Goal: Use online tool/utility

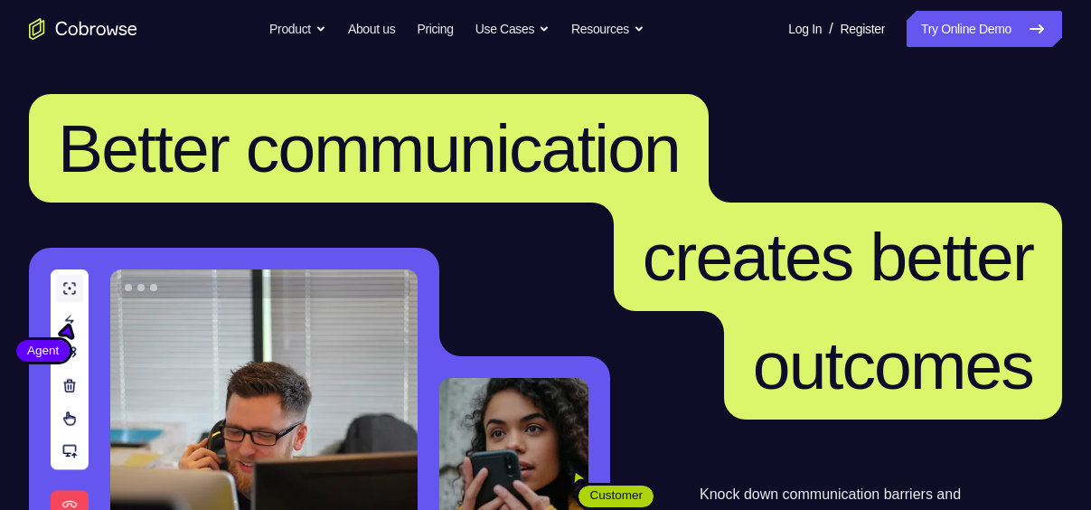
click at [970, 40] on link "Try Online Demo" at bounding box center [983, 29] width 155 height 36
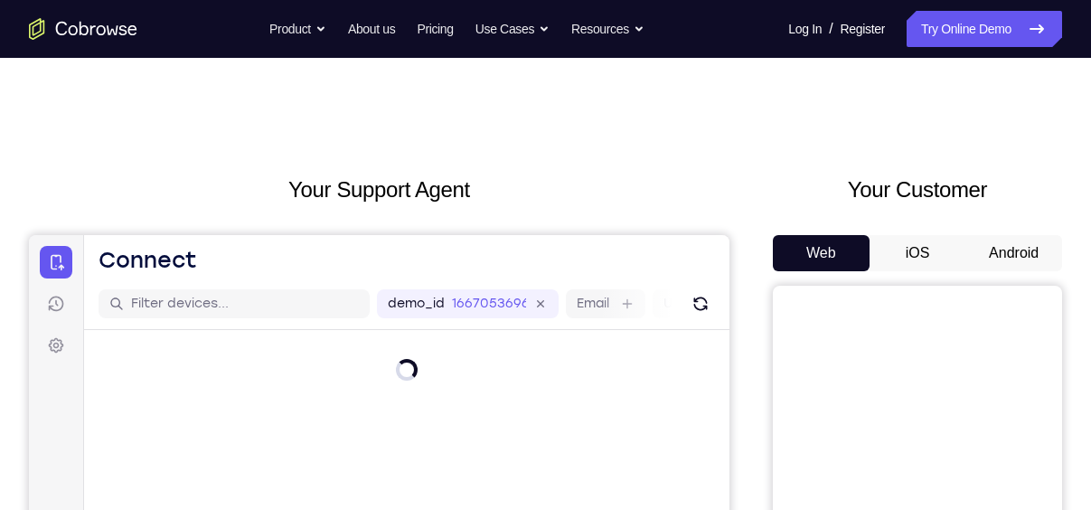
click at [1008, 248] on button "Android" at bounding box center [1013, 253] width 97 height 36
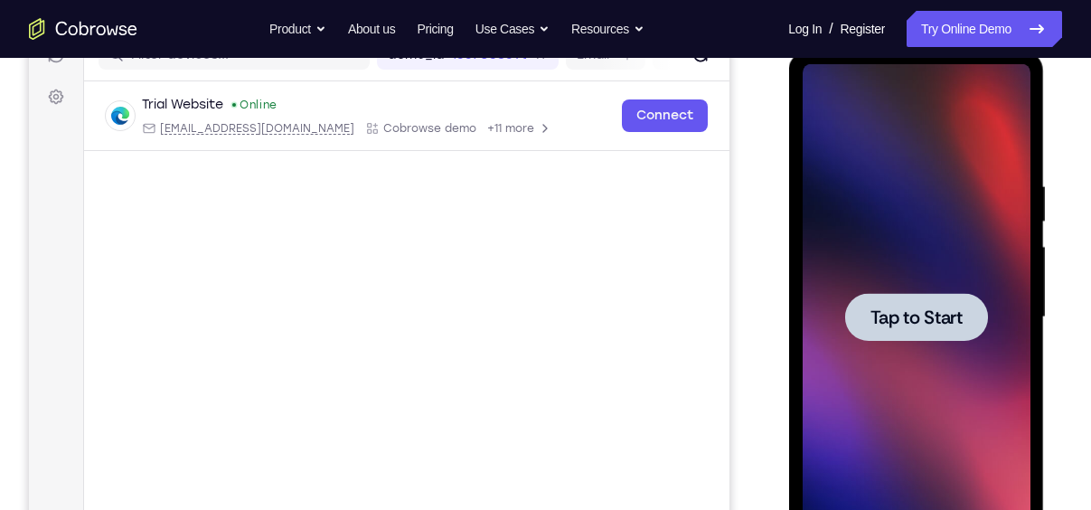
click at [934, 308] on span "Tap to Start" at bounding box center [915, 317] width 92 height 18
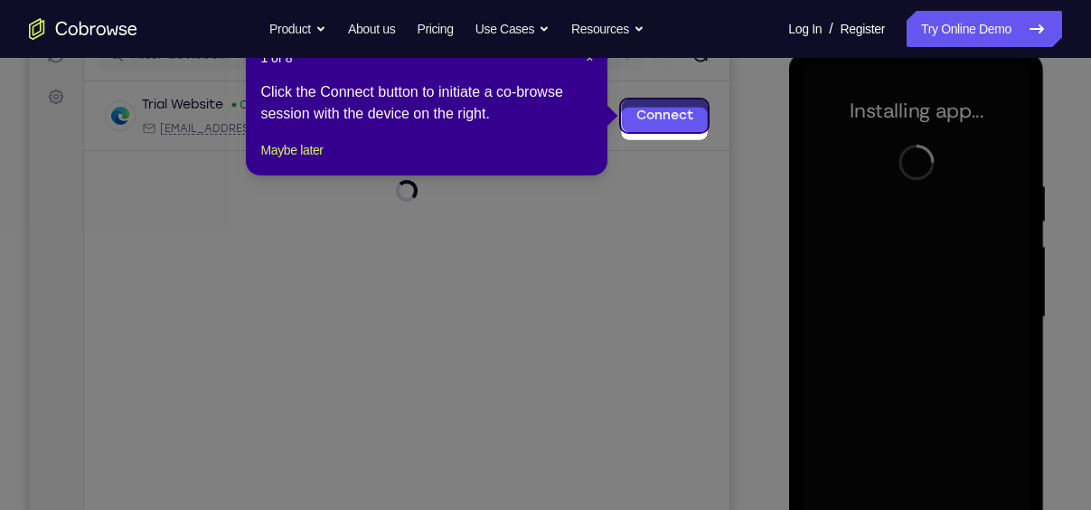
scroll to position [226, 0]
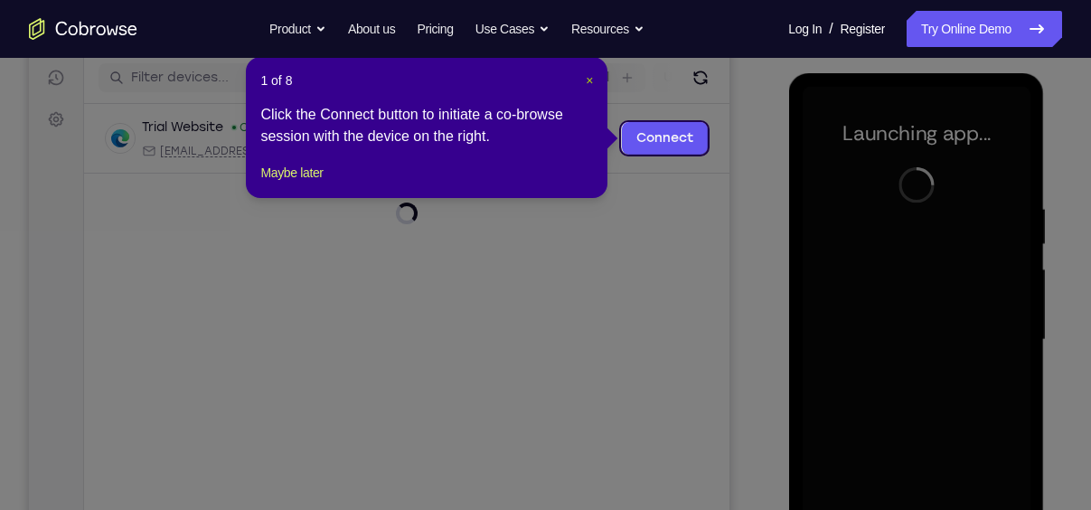
click at [592, 85] on span "×" at bounding box center [589, 80] width 7 height 14
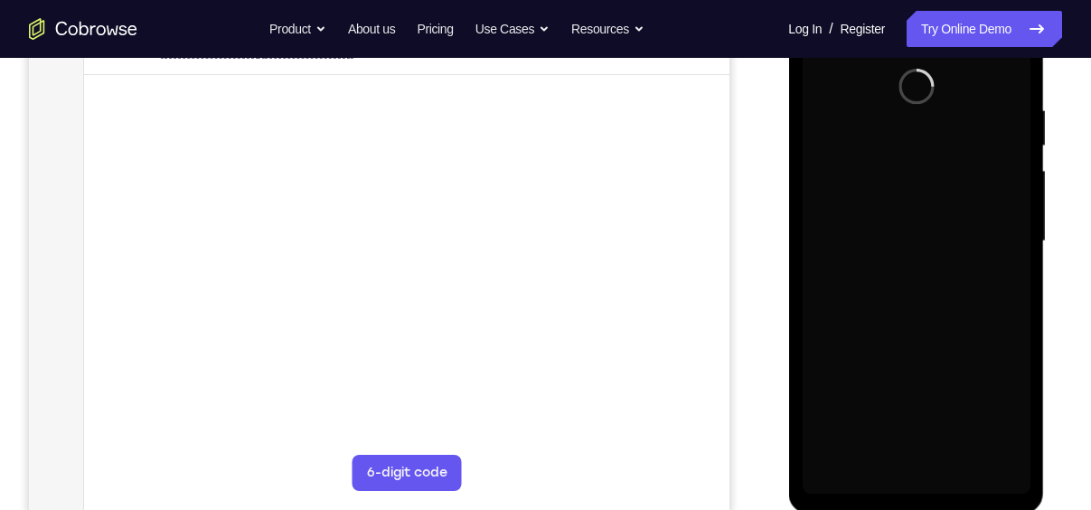
scroll to position [327, 0]
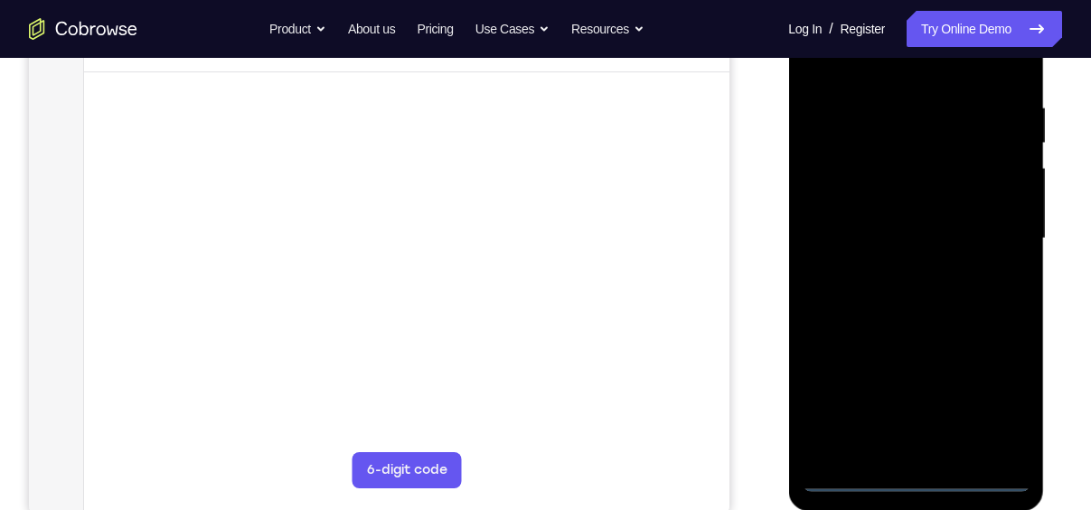
click at [919, 474] on div at bounding box center [916, 239] width 228 height 506
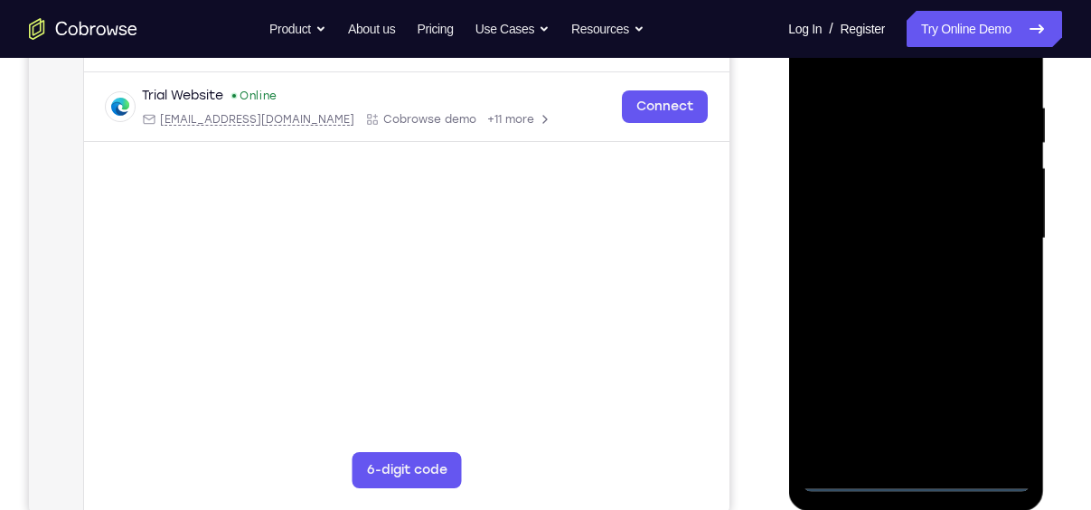
click at [993, 394] on div at bounding box center [916, 239] width 228 height 506
click at [872, 71] on div at bounding box center [916, 239] width 228 height 506
click at [1004, 230] on div at bounding box center [916, 239] width 228 height 506
click at [897, 454] on div at bounding box center [916, 239] width 228 height 506
click at [924, 232] on div at bounding box center [916, 239] width 228 height 506
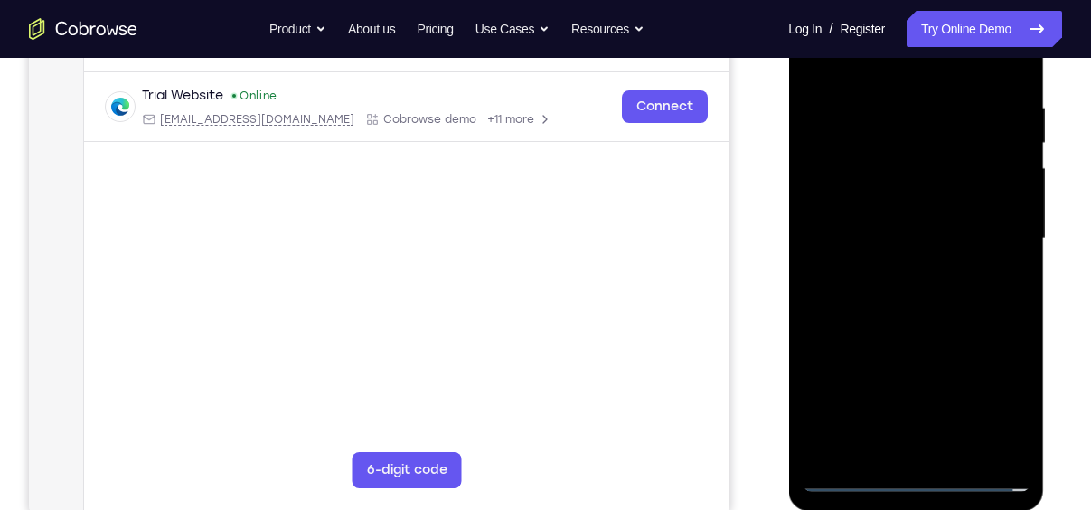
click at [905, 201] on div at bounding box center [916, 239] width 228 height 506
click at [918, 235] on div at bounding box center [916, 239] width 228 height 506
click at [952, 290] on div at bounding box center [916, 239] width 228 height 506
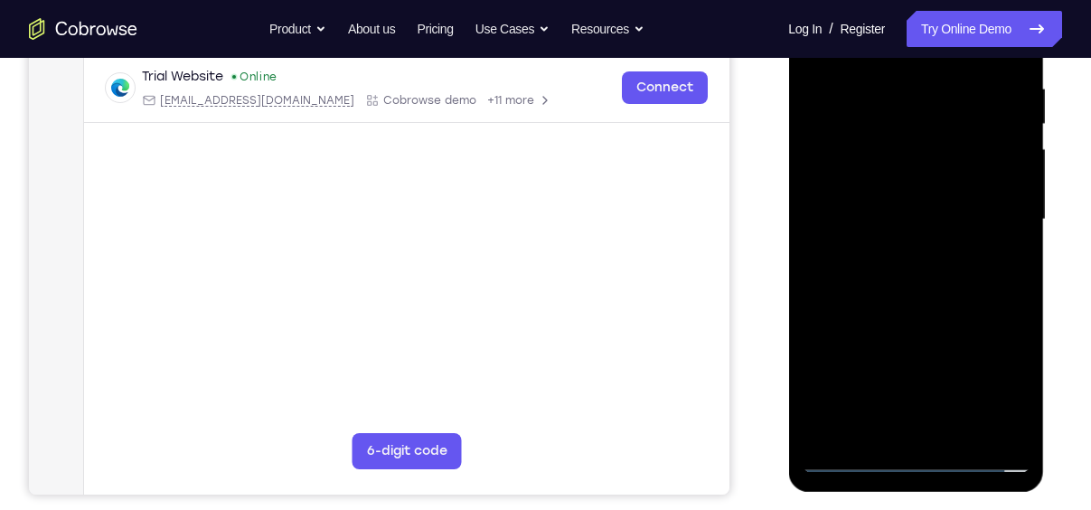
scroll to position [350, 0]
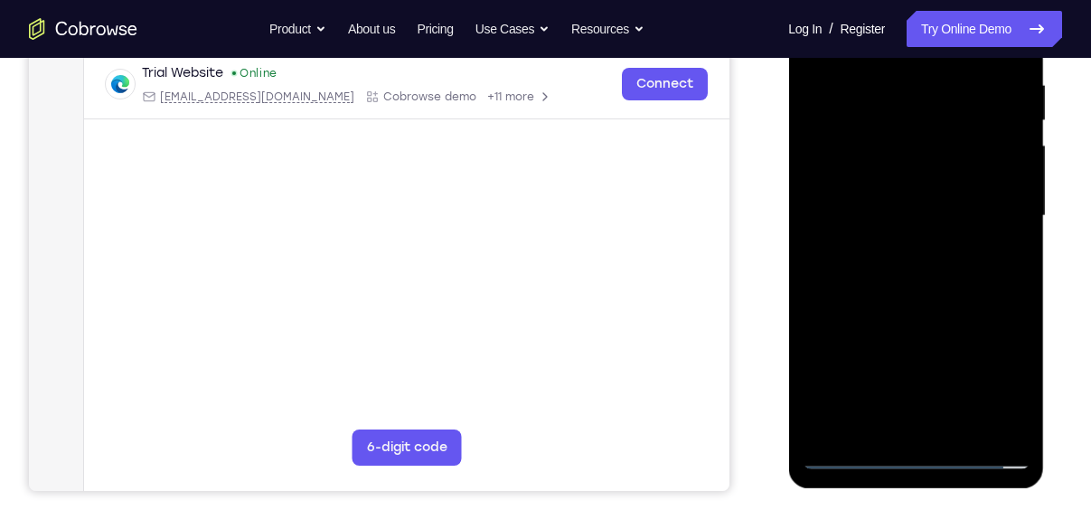
click at [938, 288] on div at bounding box center [916, 216] width 228 height 506
click at [820, 380] on div at bounding box center [916, 216] width 228 height 506
click at [959, 430] on div at bounding box center [916, 216] width 228 height 506
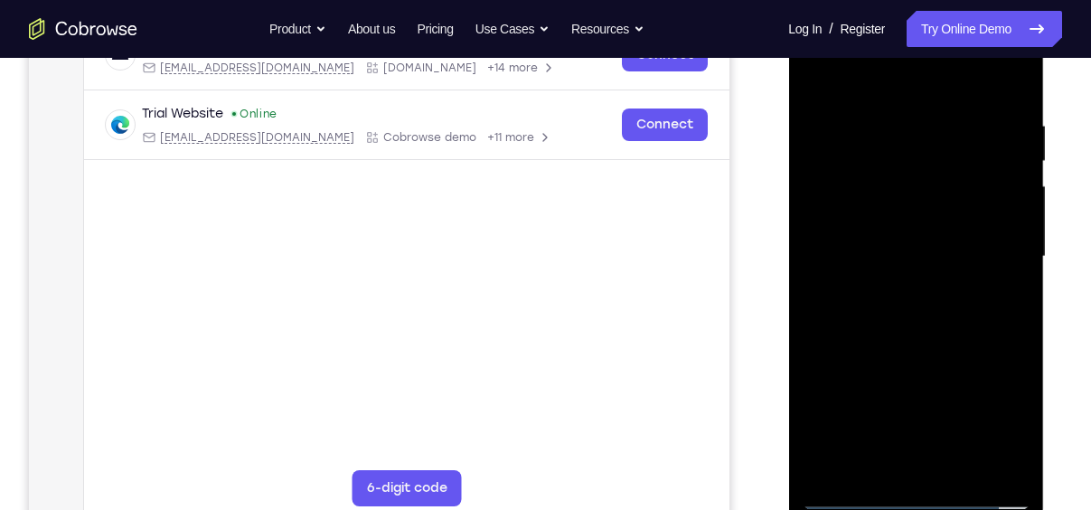
scroll to position [308, 0]
click at [924, 349] on div at bounding box center [916, 258] width 228 height 506
drag, startPoint x: 977, startPoint y: 399, endPoint x: 991, endPoint y: 254, distance: 145.3
click at [991, 254] on div at bounding box center [916, 258] width 228 height 506
drag, startPoint x: 940, startPoint y: 439, endPoint x: 966, endPoint y: 252, distance: 188.9
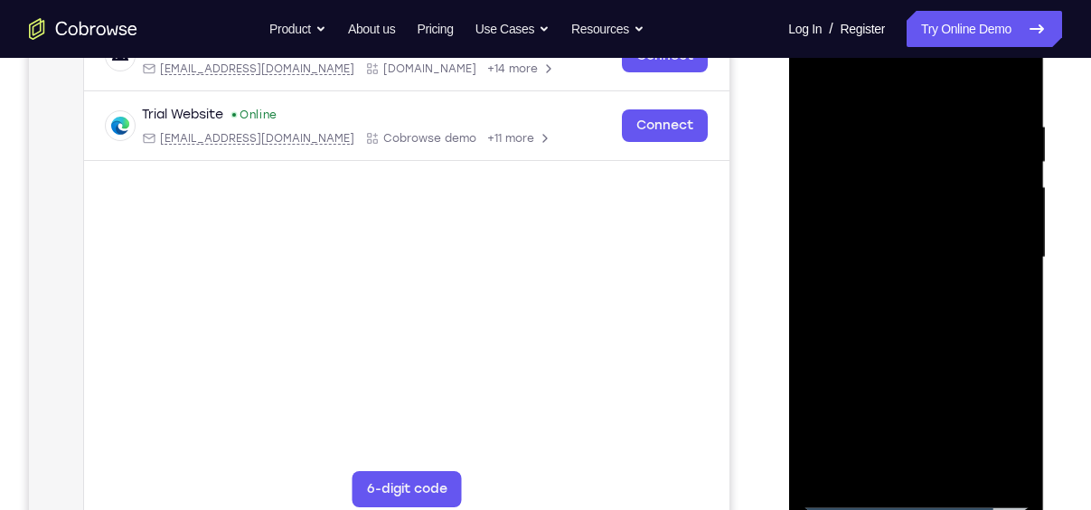
click at [966, 252] on div at bounding box center [916, 258] width 228 height 506
click at [937, 337] on div at bounding box center [916, 258] width 228 height 506
click at [1014, 77] on div at bounding box center [916, 258] width 228 height 506
click at [837, 441] on div at bounding box center [916, 258] width 228 height 506
click at [932, 256] on div at bounding box center [916, 258] width 228 height 506
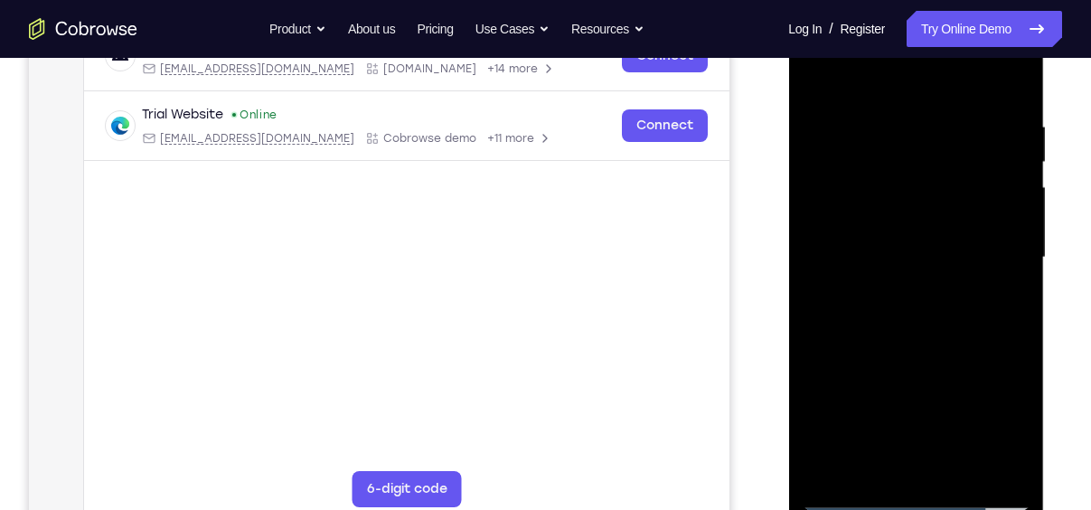
click at [919, 294] on div at bounding box center [916, 258] width 228 height 506
click at [821, 80] on div at bounding box center [916, 258] width 228 height 506
drag, startPoint x: 961, startPoint y: 406, endPoint x: 972, endPoint y: 384, distance: 24.7
click at [972, 384] on div at bounding box center [916, 258] width 228 height 506
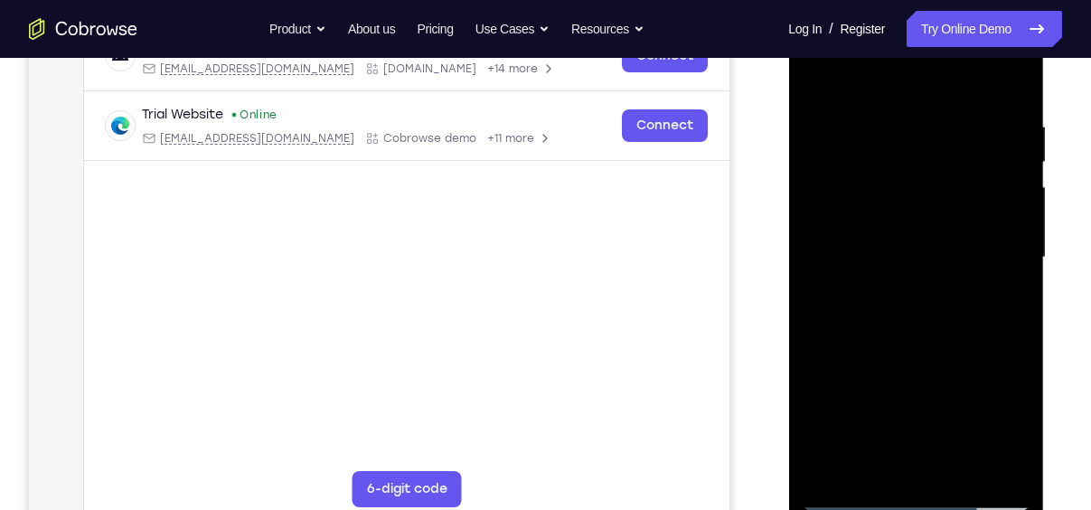
click at [959, 333] on div at bounding box center [916, 258] width 228 height 506
click at [821, 77] on div at bounding box center [916, 258] width 228 height 506
drag, startPoint x: 865, startPoint y: 259, endPoint x: 912, endPoint y: 556, distance: 300.1
click at [912, 509] on html "Online web based iOS Simulators and Android Emulators. Run iPhone, iPad, Mobile…" at bounding box center [917, 262] width 258 height 542
click at [823, 74] on div at bounding box center [916, 258] width 228 height 506
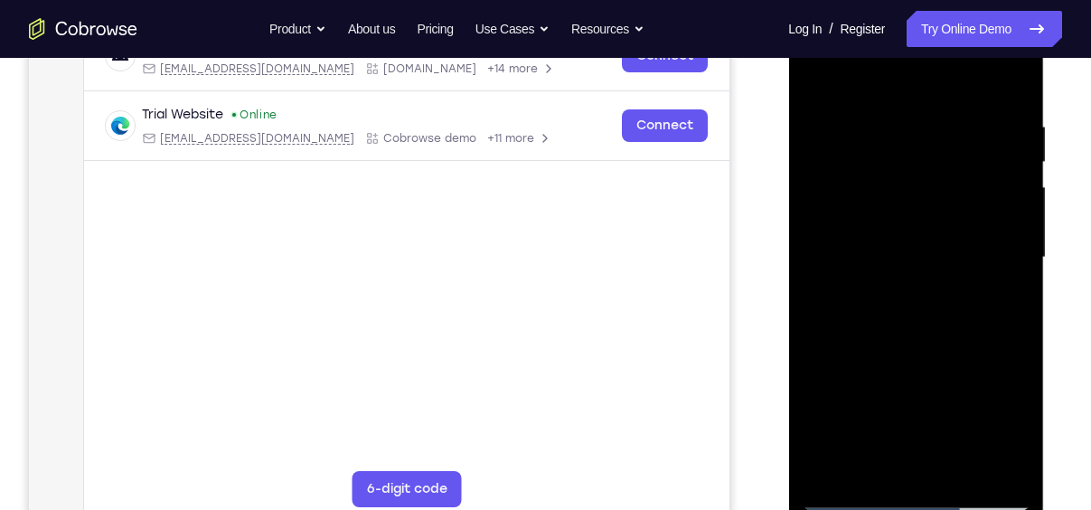
click at [1017, 70] on div at bounding box center [916, 258] width 228 height 506
click at [973, 118] on div at bounding box center [916, 258] width 228 height 506
click at [964, 107] on div at bounding box center [916, 258] width 228 height 506
click at [828, 465] on div at bounding box center [916, 258] width 228 height 506
click at [892, 124] on div at bounding box center [916, 258] width 228 height 506
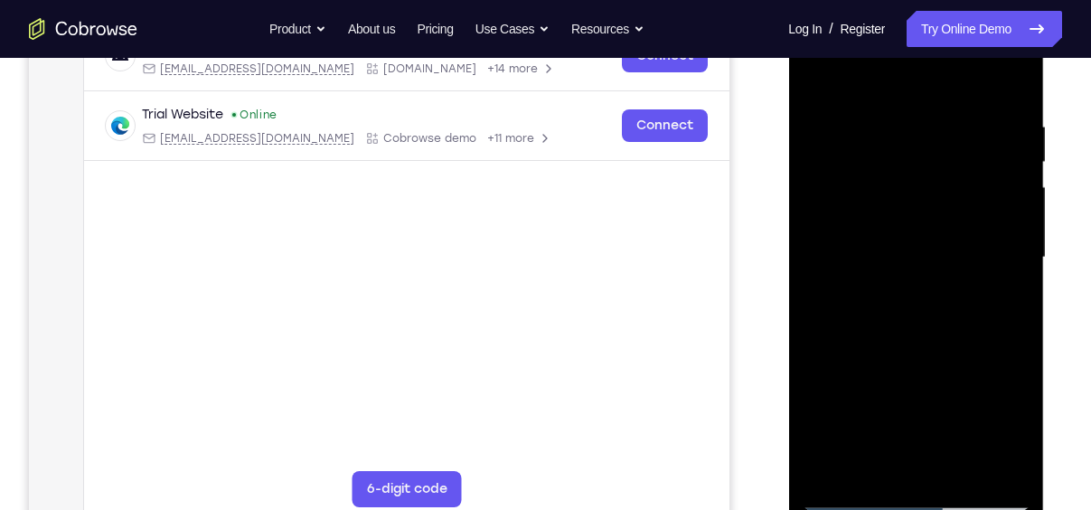
click at [1005, 462] on div at bounding box center [916, 258] width 228 height 506
click at [1013, 380] on div at bounding box center [916, 258] width 228 height 506
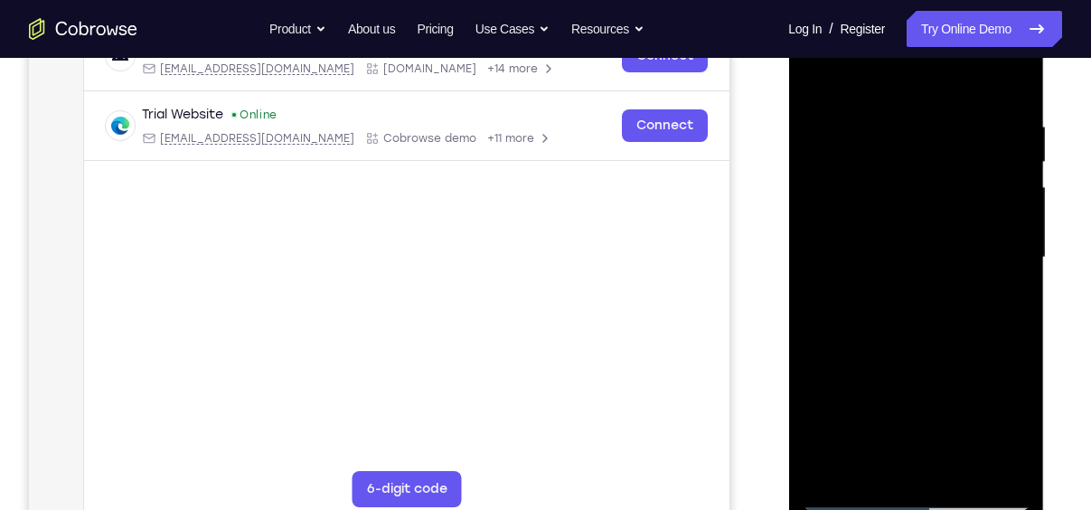
drag, startPoint x: 1013, startPoint y: 380, endPoint x: 712, endPoint y: 386, distance: 301.0
click at [788, 386] on html "Online web based iOS Simulators and Android Emulators. Run iPhone, iPad, Mobile…" at bounding box center [917, 262] width 258 height 542
drag, startPoint x: 1006, startPoint y: 352, endPoint x: 756, endPoint y: 344, distance: 249.5
click at [788, 344] on html "Online web based iOS Simulators and Android Emulators. Run iPhone, iPad, Mobile…" at bounding box center [917, 262] width 258 height 542
click at [998, 263] on div at bounding box center [916, 258] width 228 height 506
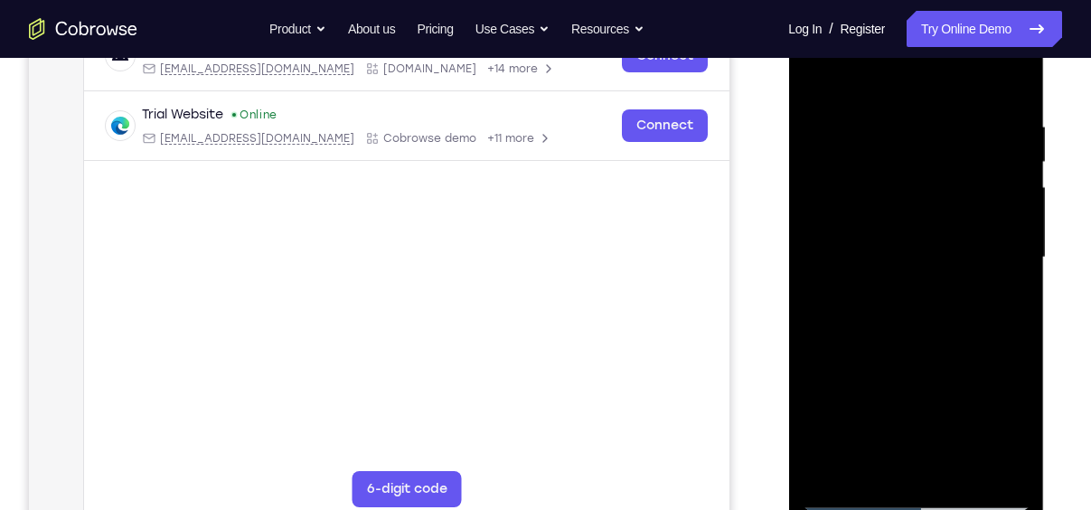
click at [998, 263] on div at bounding box center [916, 258] width 228 height 506
drag, startPoint x: 986, startPoint y: 258, endPoint x: 765, endPoint y: 254, distance: 220.5
click at [788, 254] on html "Online web based iOS Simulators and Android Emulators. Run iPhone, iPad, Mobile…" at bounding box center [917, 262] width 258 height 542
click at [999, 377] on div at bounding box center [916, 258] width 228 height 506
click at [1006, 75] on div at bounding box center [916, 258] width 228 height 506
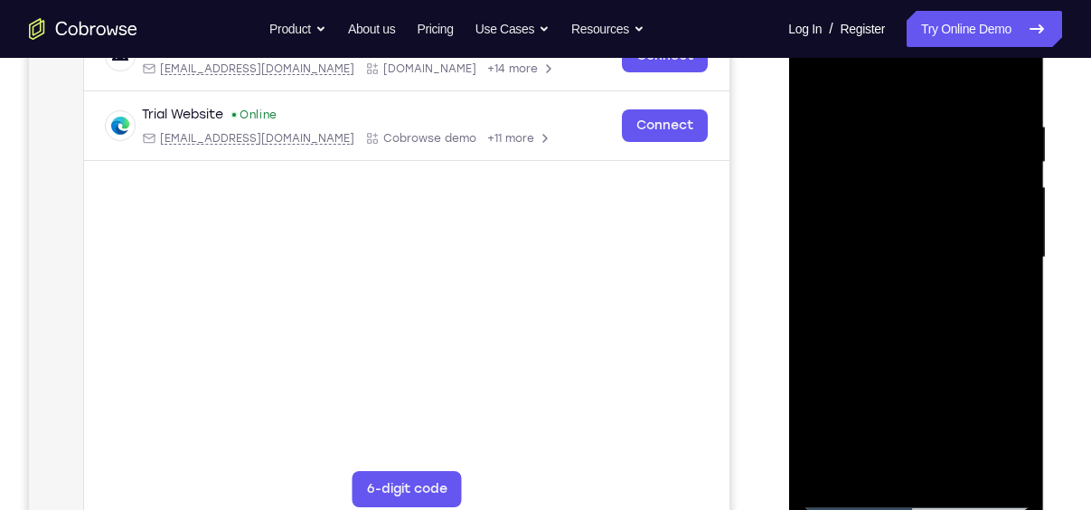
click at [966, 476] on div at bounding box center [916, 258] width 228 height 506
click at [959, 471] on div at bounding box center [916, 258] width 228 height 506
click at [814, 77] on div at bounding box center [916, 258] width 228 height 506
drag, startPoint x: 960, startPoint y: 417, endPoint x: 967, endPoint y: 217, distance: 200.7
click at [967, 217] on div at bounding box center [916, 258] width 228 height 506
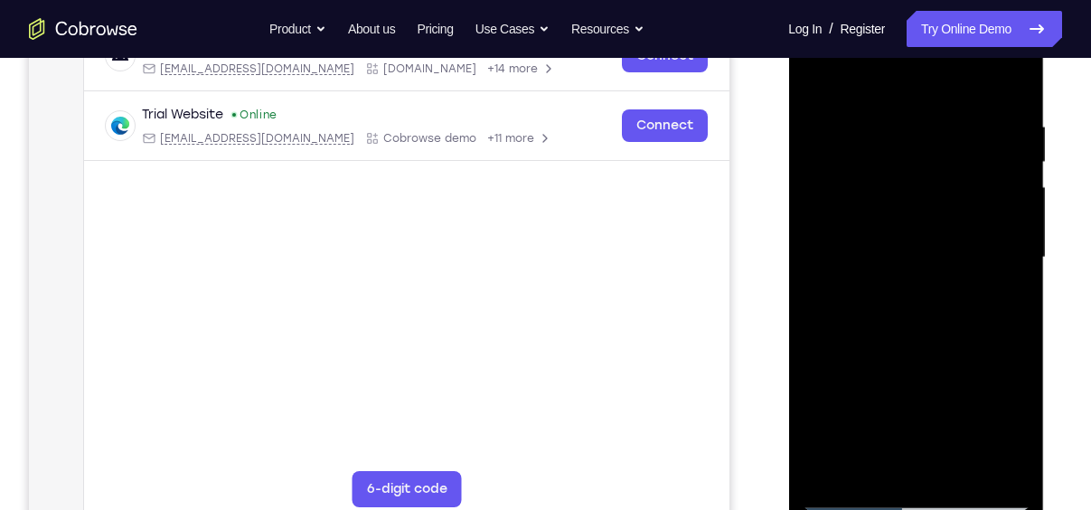
drag, startPoint x: 940, startPoint y: 424, endPoint x: 943, endPoint y: 314, distance: 110.3
click at [943, 314] on div at bounding box center [916, 258] width 228 height 506
click at [930, 360] on div at bounding box center [916, 258] width 228 height 506
click at [817, 78] on div at bounding box center [916, 258] width 228 height 506
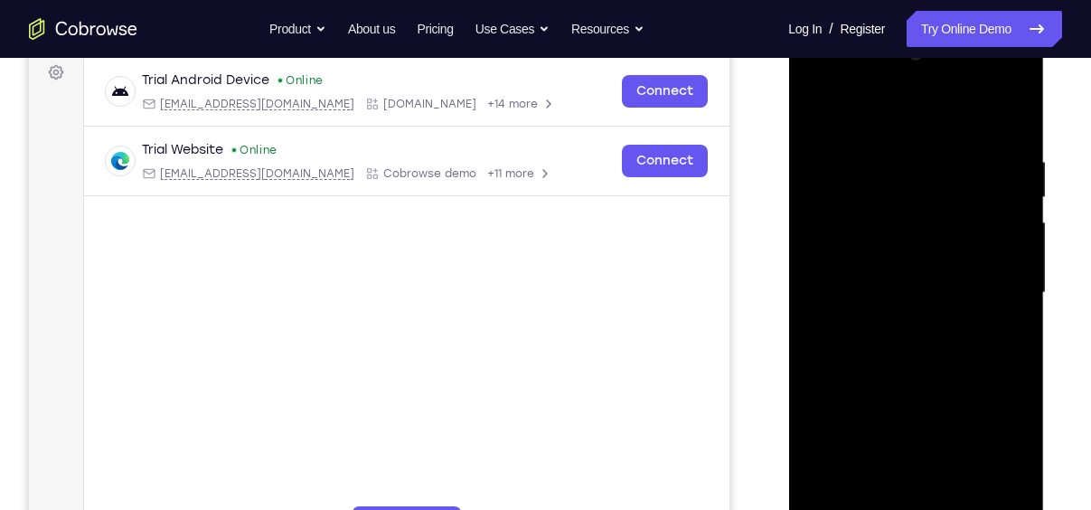
scroll to position [270, 0]
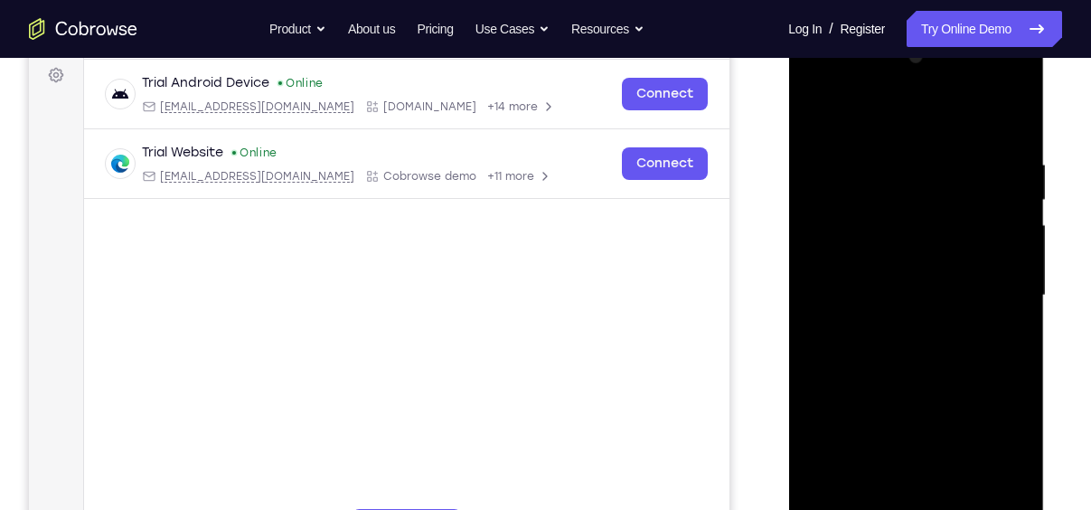
click at [963, 88] on div at bounding box center [916, 295] width 228 height 506
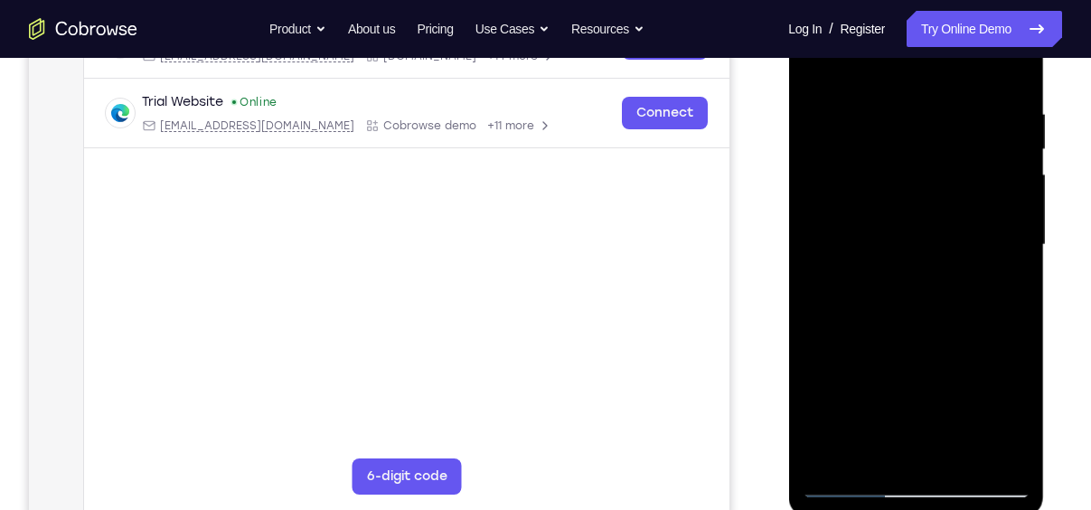
scroll to position [320, 0]
click at [857, 479] on div at bounding box center [916, 246] width 228 height 506
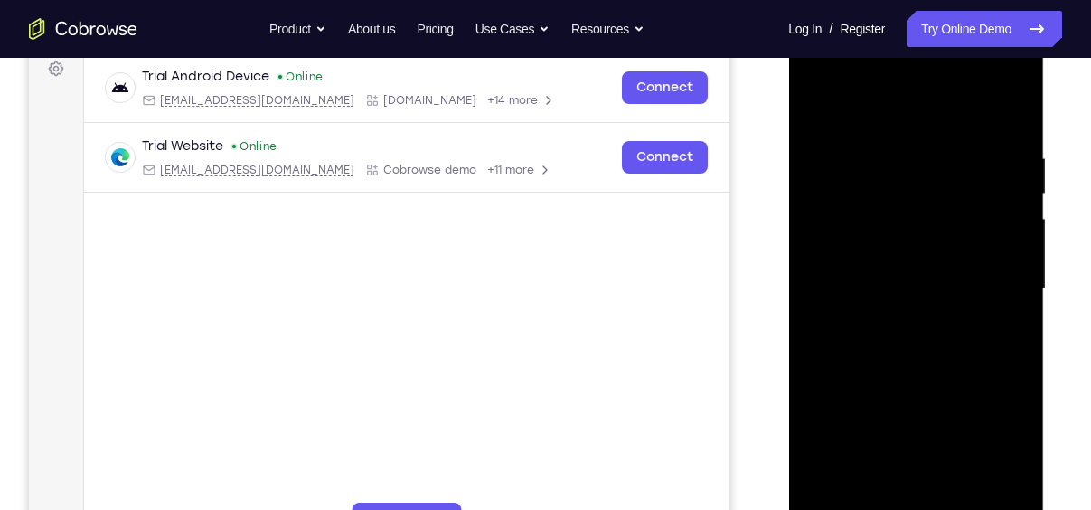
scroll to position [276, 0]
click at [830, 148] on div at bounding box center [916, 290] width 228 height 506
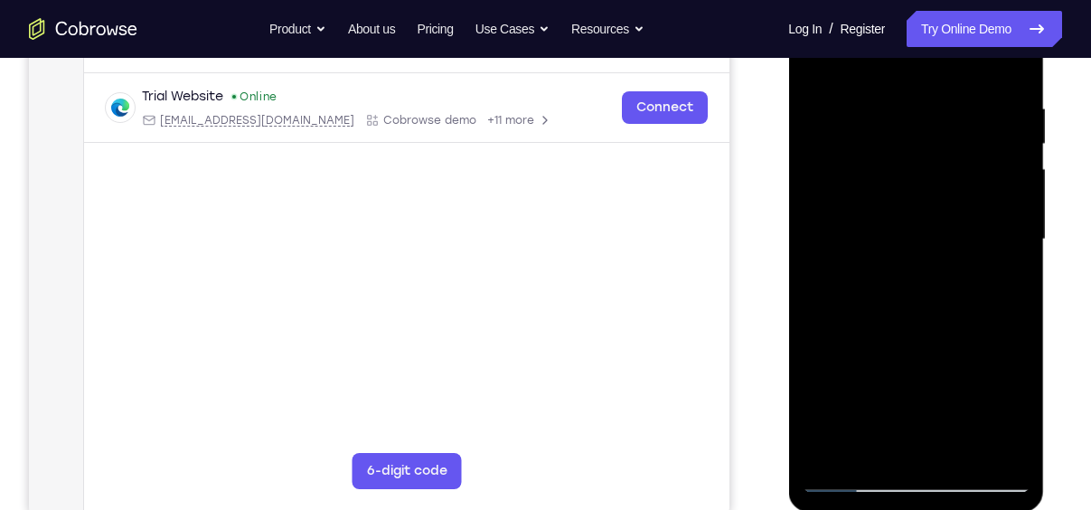
scroll to position [328, 0]
click at [1017, 449] on div at bounding box center [916, 238] width 228 height 506
click at [886, 85] on div at bounding box center [916, 238] width 228 height 506
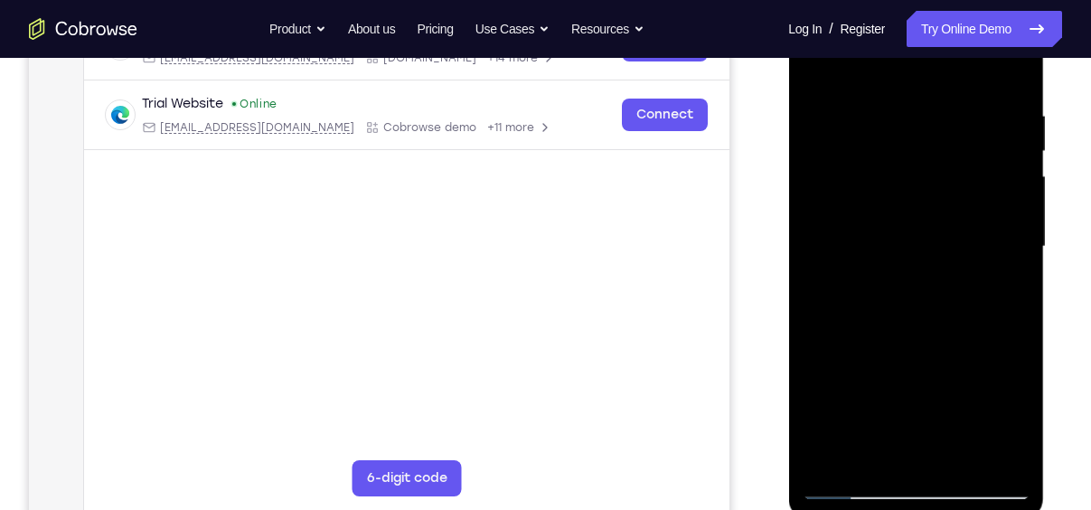
scroll to position [318, 0]
click at [1006, 246] on div at bounding box center [916, 248] width 228 height 506
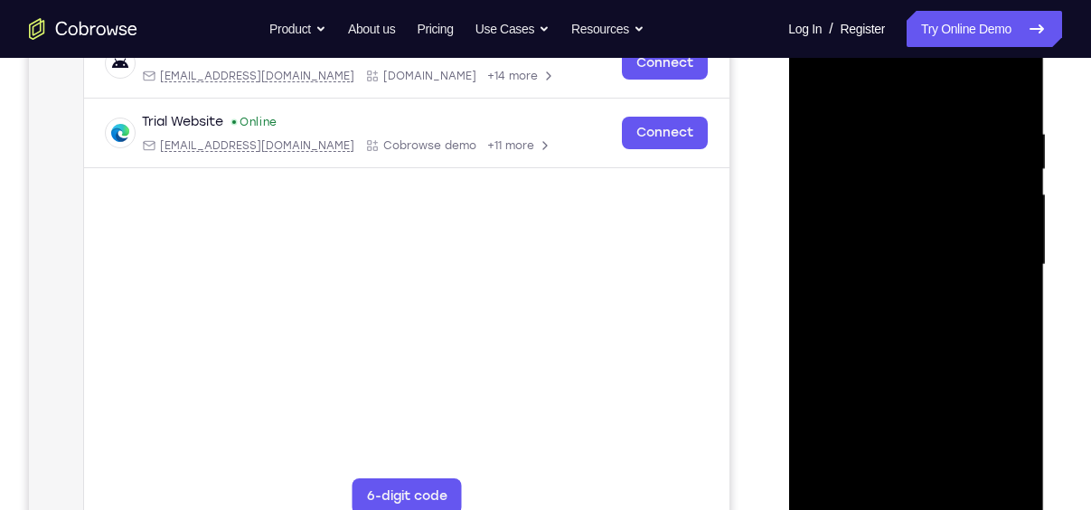
scroll to position [300, 0]
